Goal: Find specific page/section

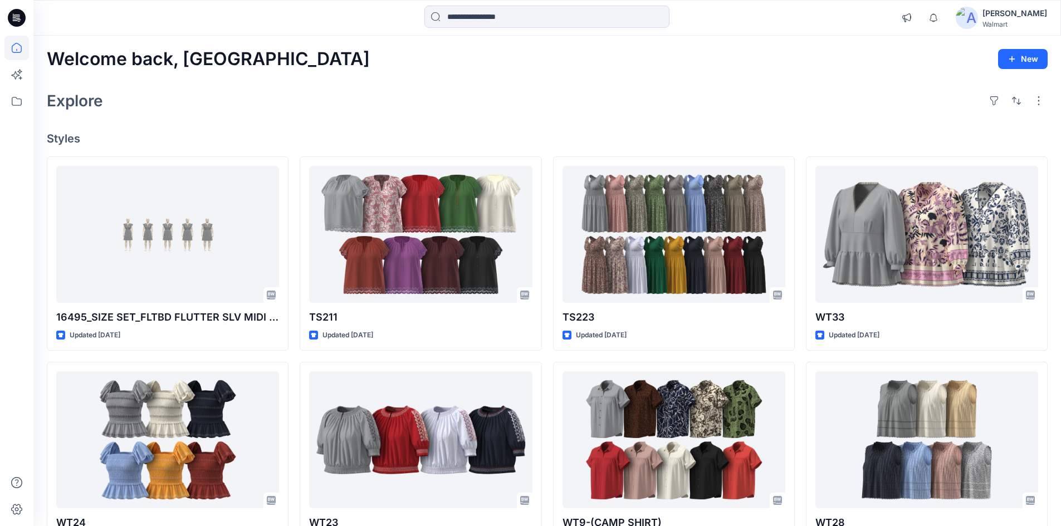
click at [14, 18] on icon at bounding box center [17, 18] width 18 height 18
click at [1020, 10] on div "[PERSON_NAME]" at bounding box center [1015, 13] width 65 height 13
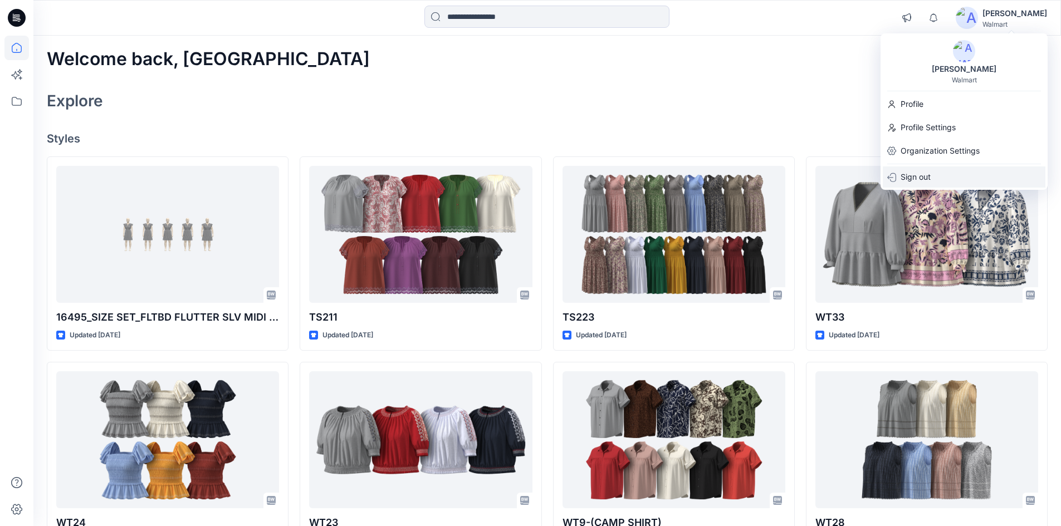
click at [928, 176] on p "Sign out" at bounding box center [916, 177] width 30 height 21
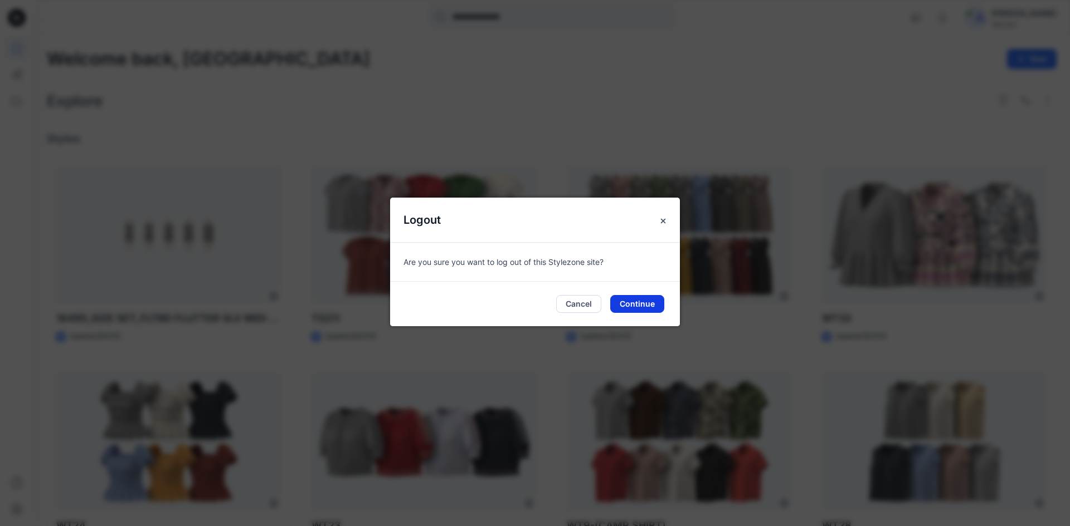
click at [646, 300] on button "Continue" at bounding box center [637, 304] width 54 height 18
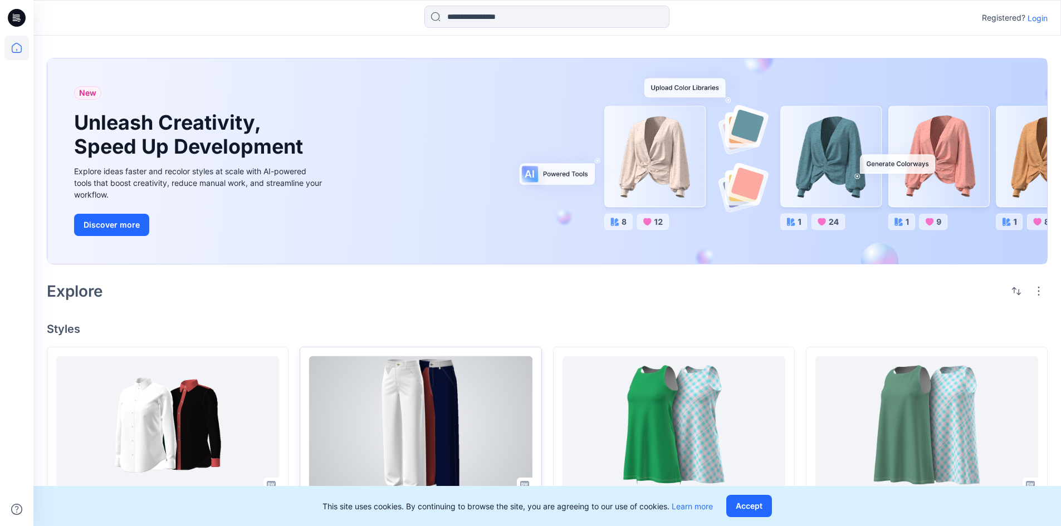
scroll to position [111, 0]
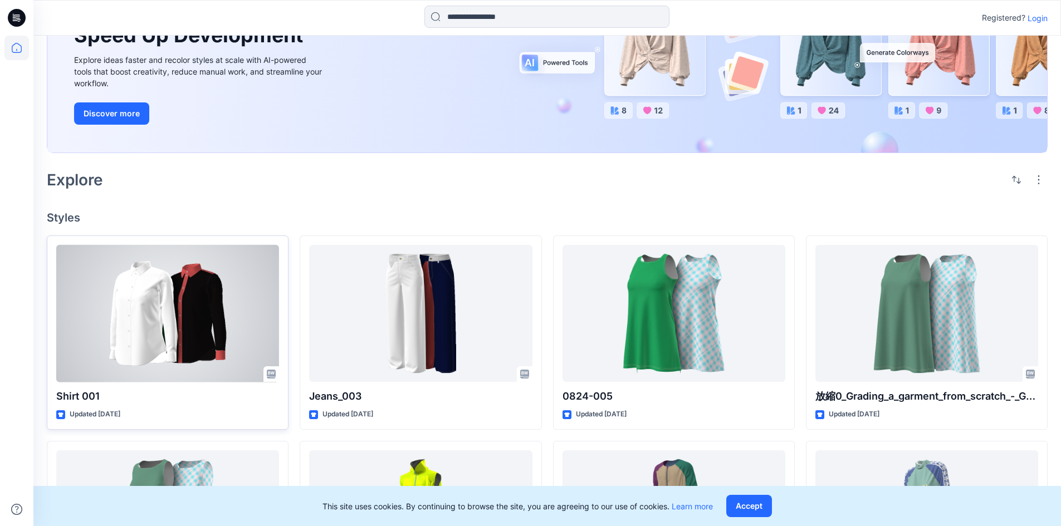
click at [206, 324] on div at bounding box center [167, 314] width 223 height 138
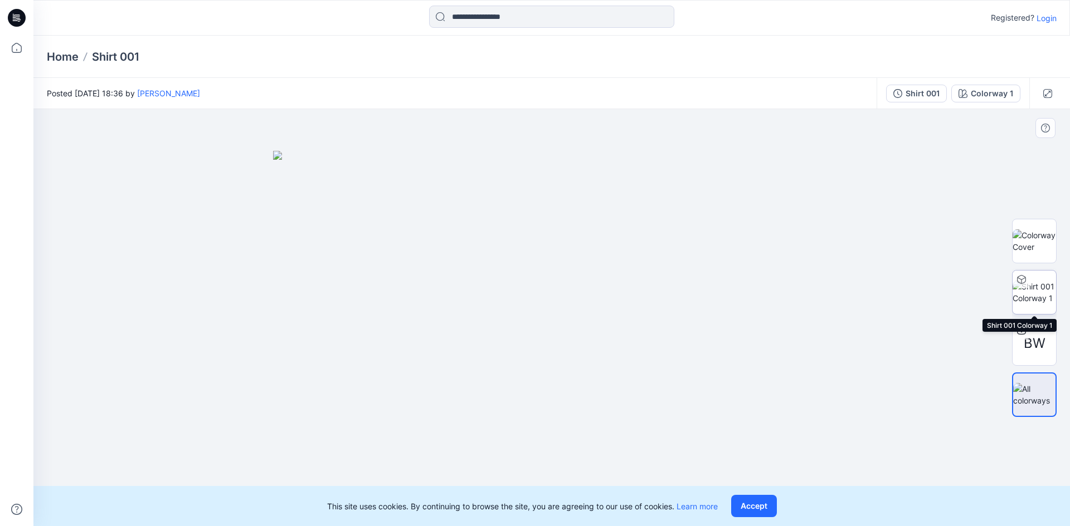
click at [1034, 302] on img at bounding box center [1033, 292] width 43 height 23
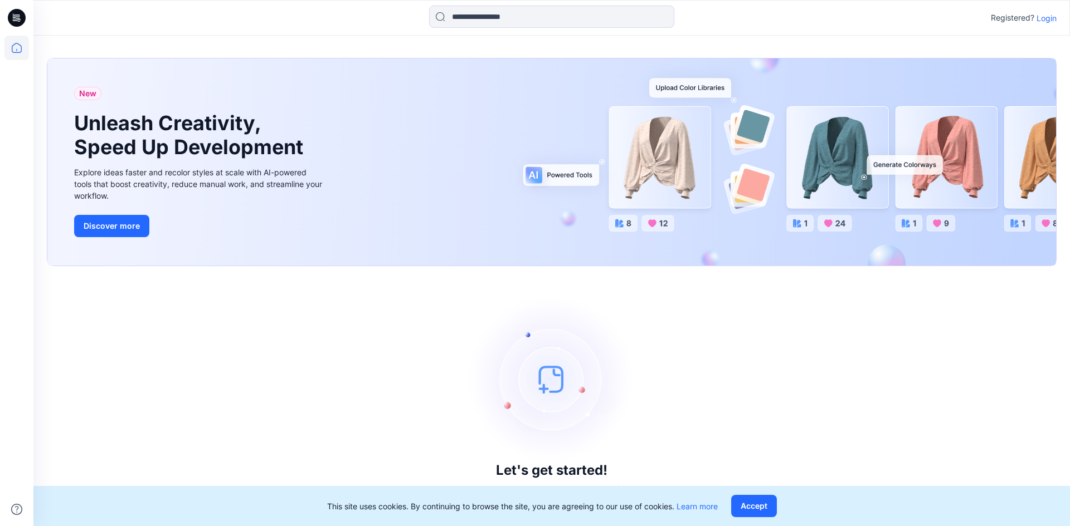
click at [1044, 19] on p "Login" at bounding box center [1046, 18] width 20 height 12
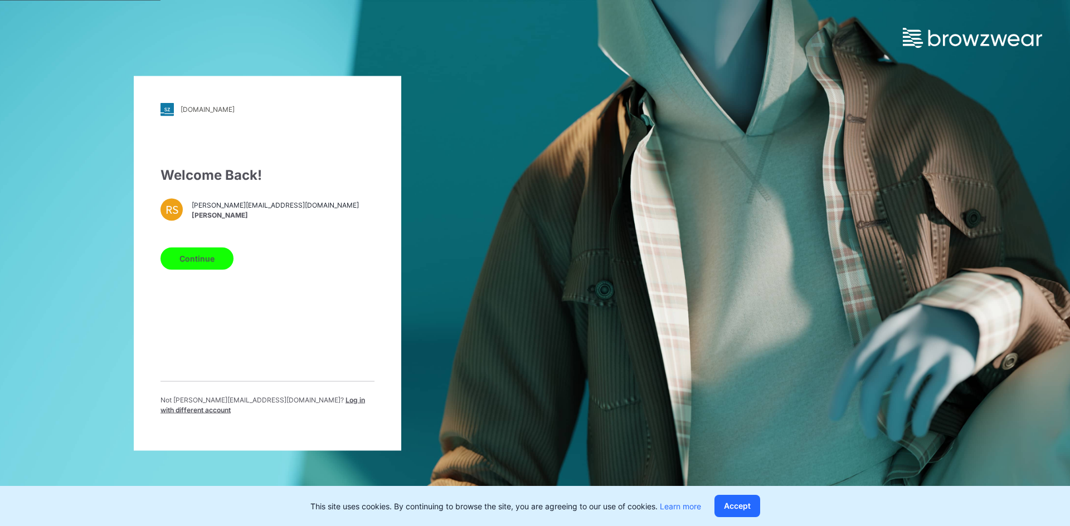
click at [330, 408] on span "Log in with different account" at bounding box center [262, 404] width 204 height 18
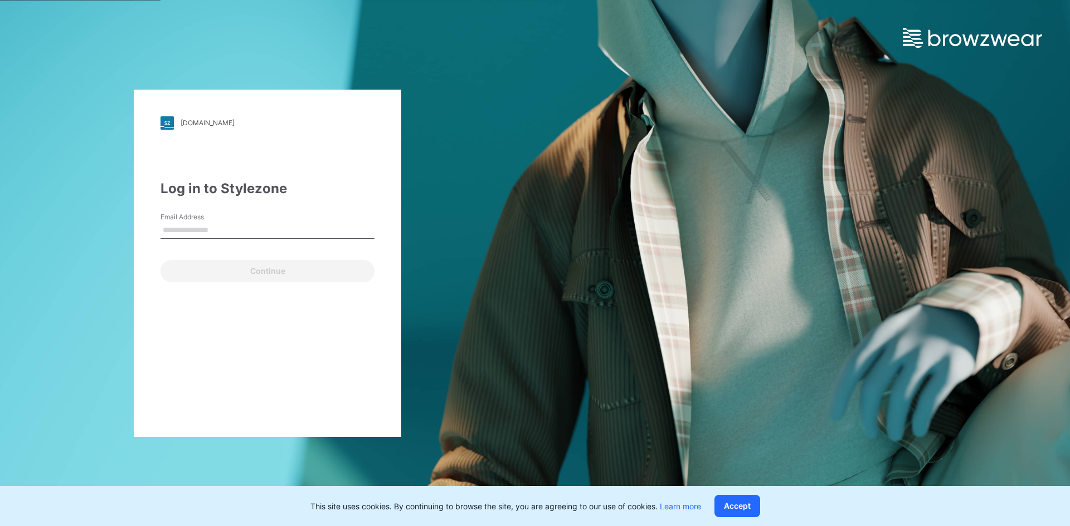
type input "**********"
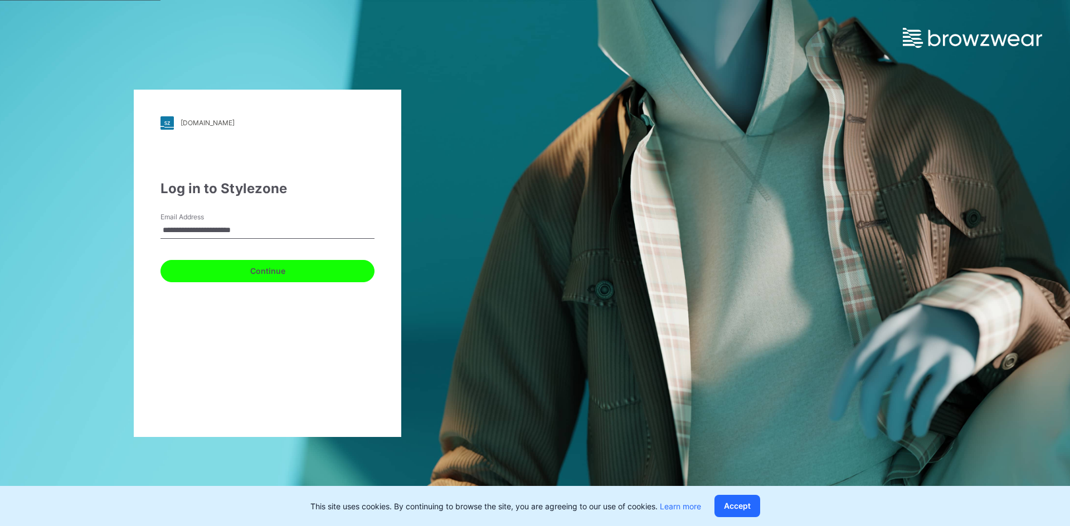
click at [207, 263] on button "Continue" at bounding box center [267, 271] width 214 height 22
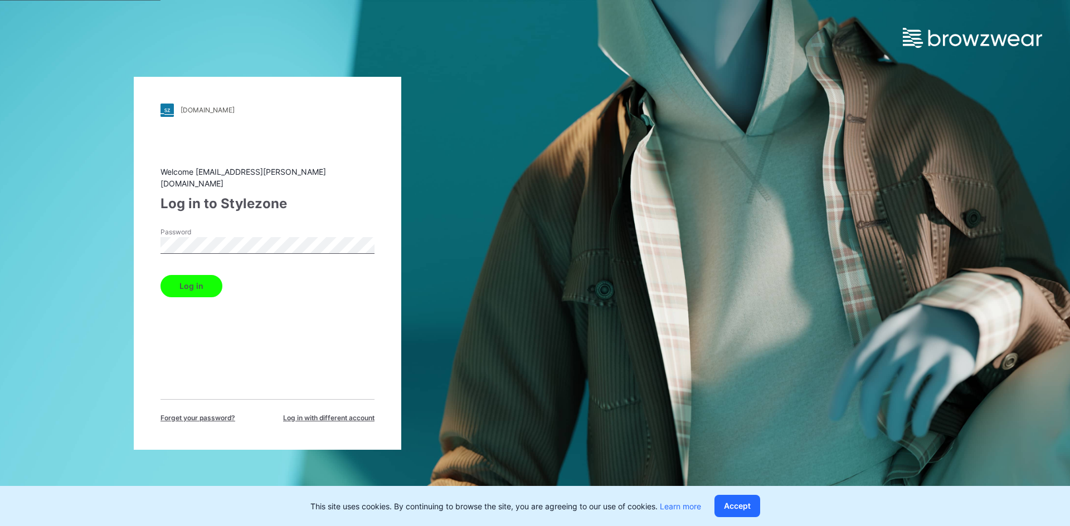
click at [191, 294] on div "Welcome nirmal.patra@shahi.co.in Log in to Stylezone Password Log in Forget you…" at bounding box center [267, 294] width 214 height 257
click at [188, 285] on button "Log in" at bounding box center [191, 286] width 62 height 22
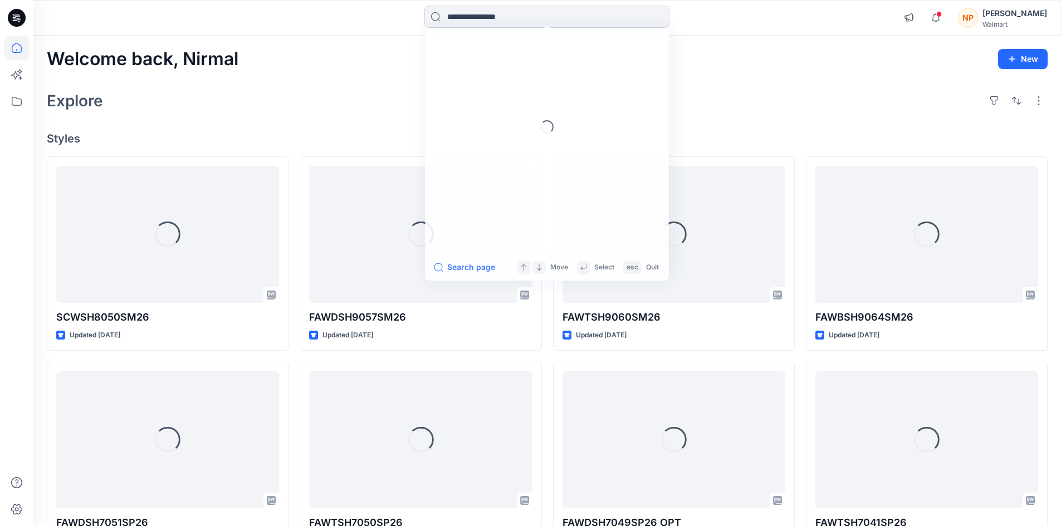
click at [526, 12] on input at bounding box center [546, 17] width 245 height 22
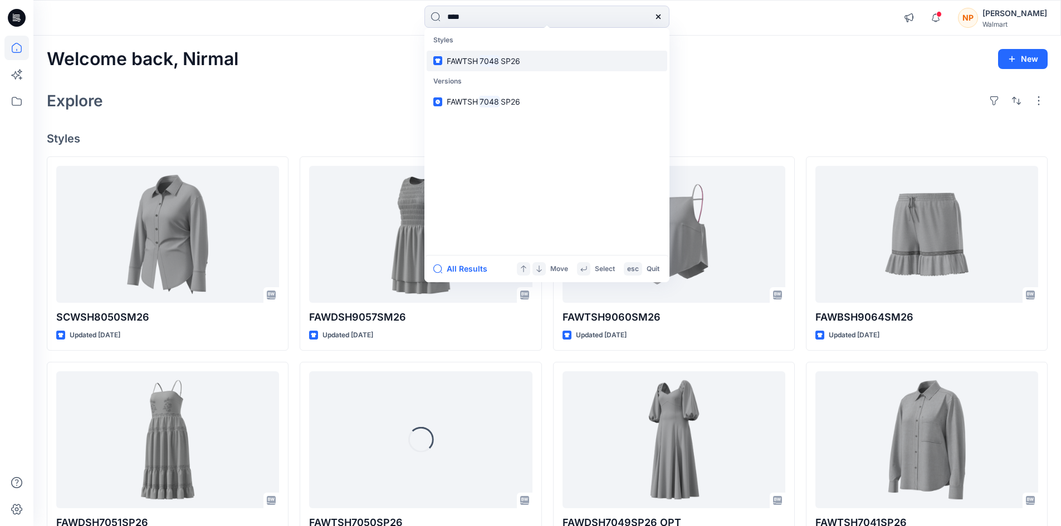
type input "****"
click at [509, 67] on link "FAWTSH 7048 SP26" at bounding box center [547, 61] width 241 height 21
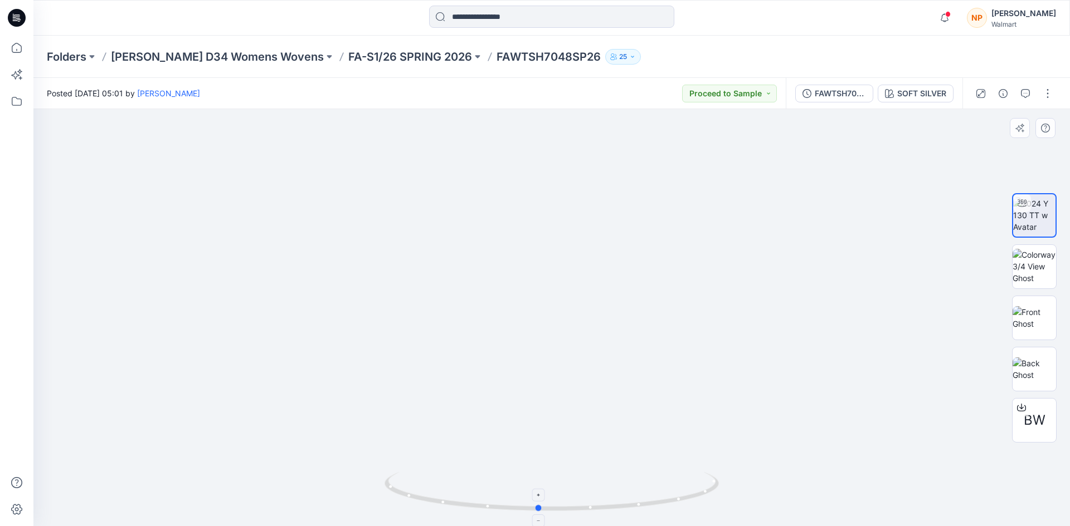
drag, startPoint x: 666, startPoint y: 501, endPoint x: 652, endPoint y: 478, distance: 26.5
click at [652, 478] on icon at bounding box center [552, 493] width 337 height 42
click at [501, 17] on input at bounding box center [551, 17] width 245 height 22
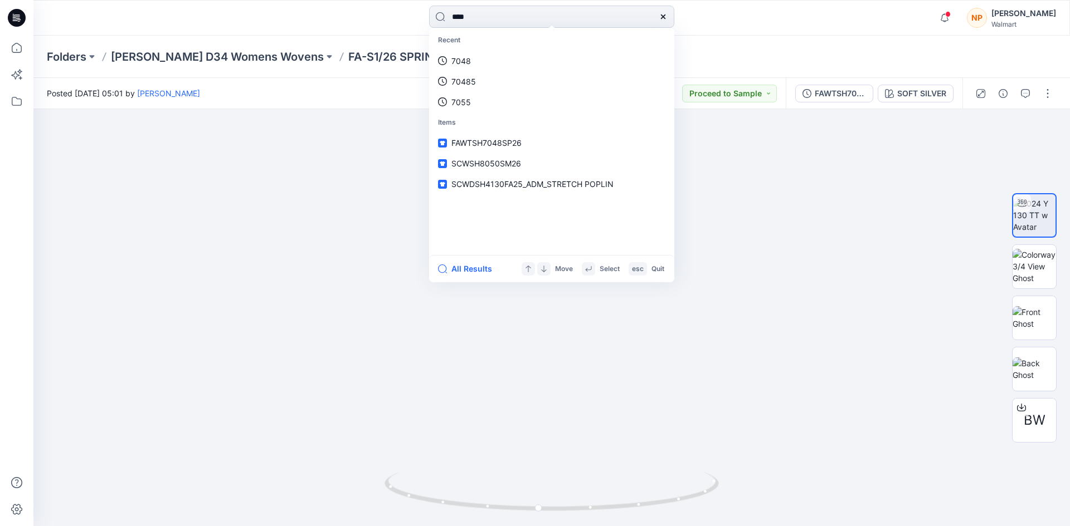
type input "****"
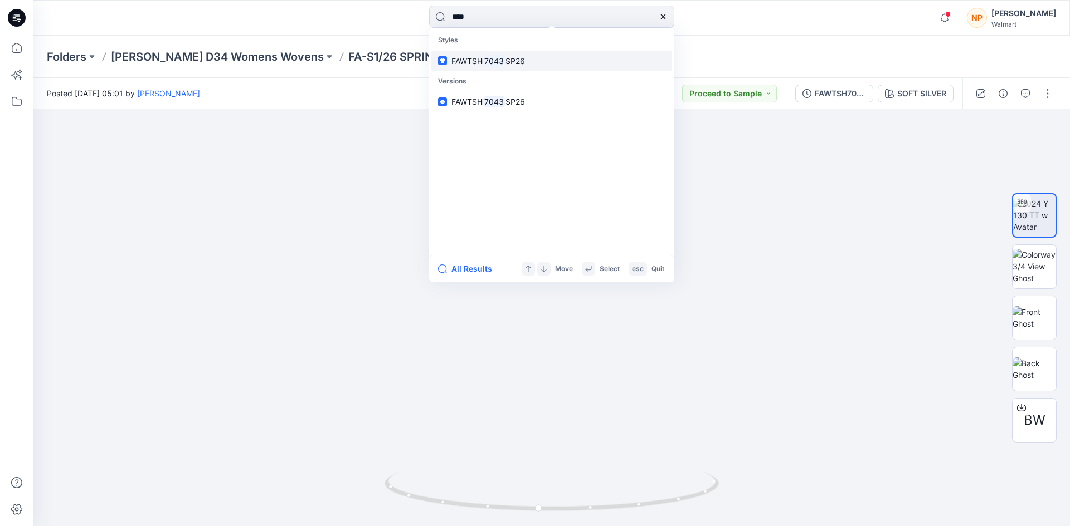
click at [492, 63] on mark "7043" at bounding box center [493, 61] width 23 height 13
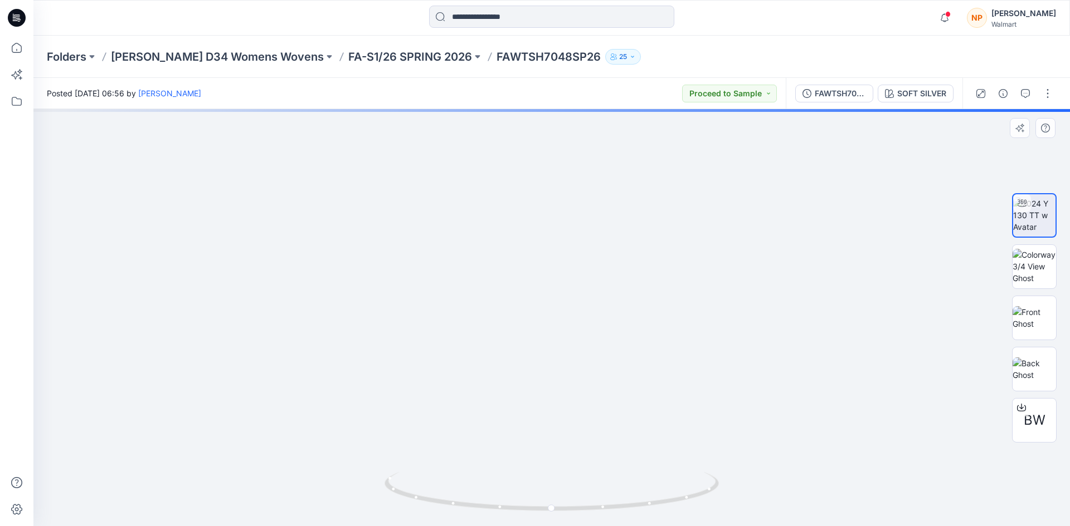
drag, startPoint x: 632, startPoint y: 251, endPoint x: 647, endPoint y: 342, distance: 92.6
click at [15, 19] on icon at bounding box center [15, 18] width 4 height 1
